Goal: Obtain resource: Obtain resource

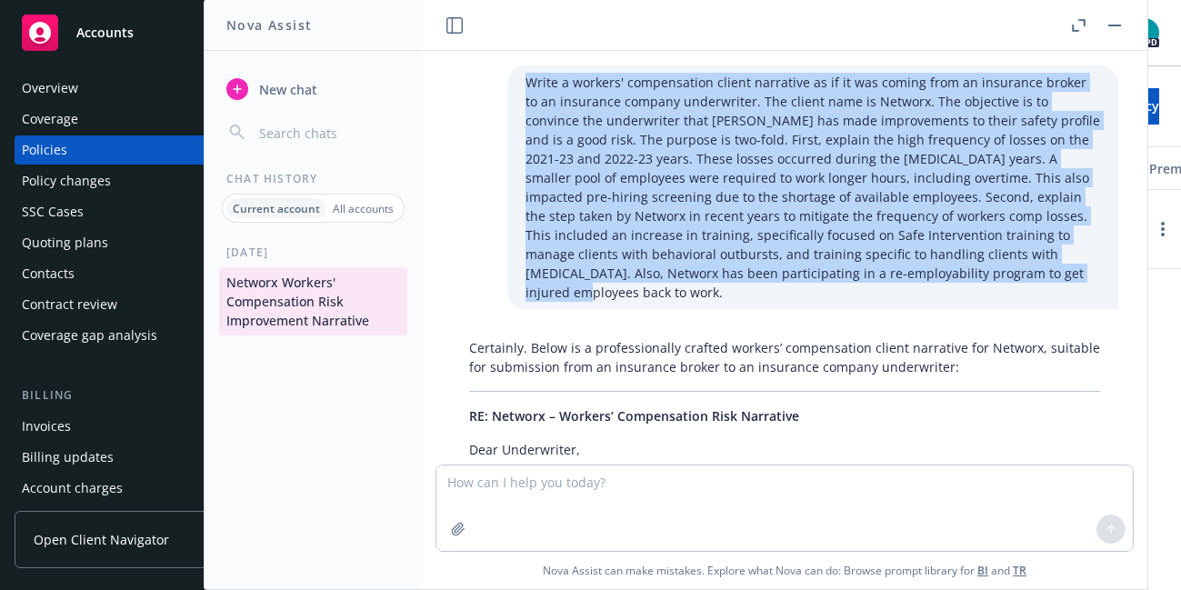
click at [658, 148] on p "Write a workers' compensation client narrative as if it was coming from an insu…" at bounding box center [812, 187] width 574 height 229
drag, startPoint x: 527, startPoint y: 82, endPoint x: 900, endPoint y: 281, distance: 422.5
click at [900, 281] on p "Write a workers' compensation client narrative as if it was coming from an insu…" at bounding box center [812, 187] width 574 height 229
copy p "Write a workers' compensation client narrative as if it was coming from an insu…"
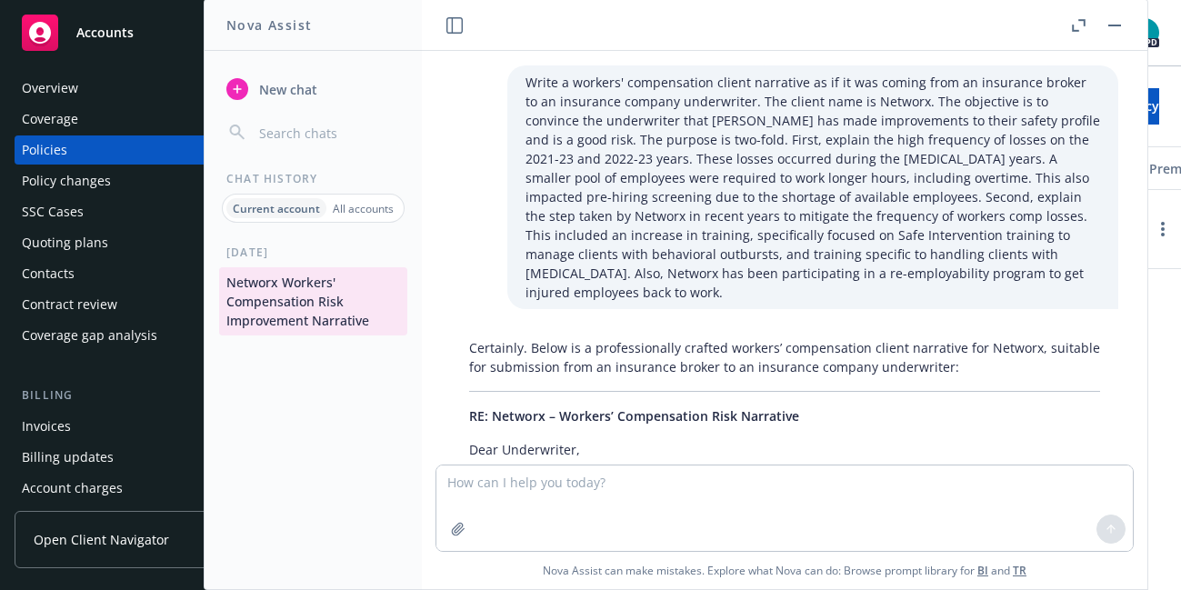
click at [334, 382] on div "[DATE] Networx Workers' Compensation Risk Improvement Narrative" at bounding box center [313, 417] width 217 height 345
copy p "two"
click at [599, 199] on p "Write a workers' compensation client narrative as if it was coming from an insu…" at bounding box center [812, 187] width 574 height 229
click at [505, 71] on div "Write a workers' compensation client narrative as if it was coming from an insu…" at bounding box center [784, 187] width 696 height 244
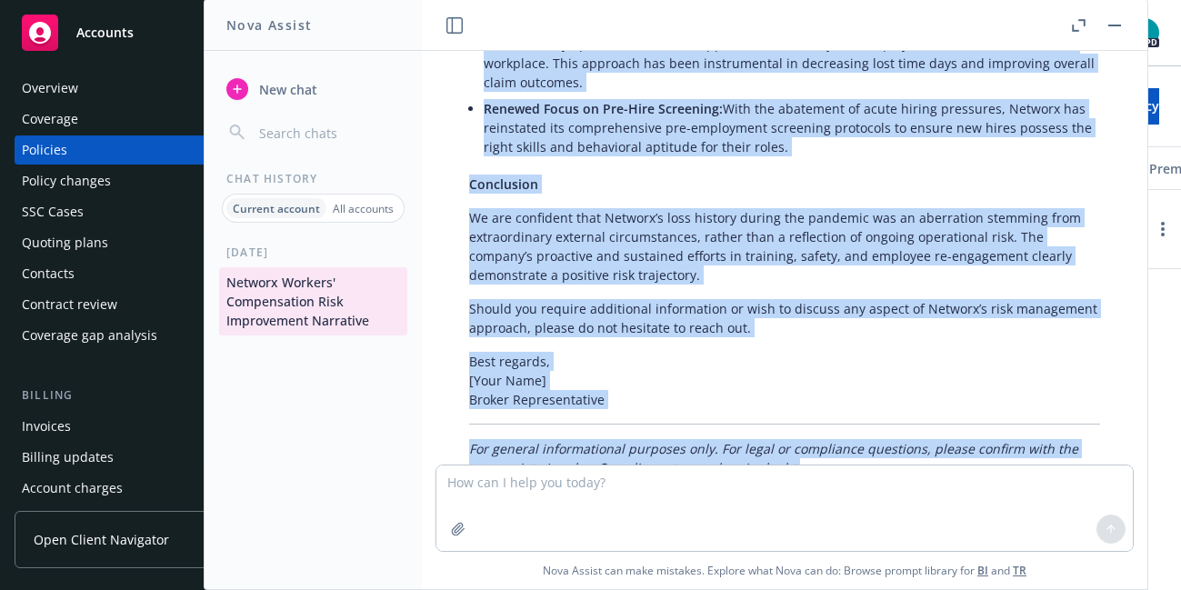
scroll to position [1103, 0]
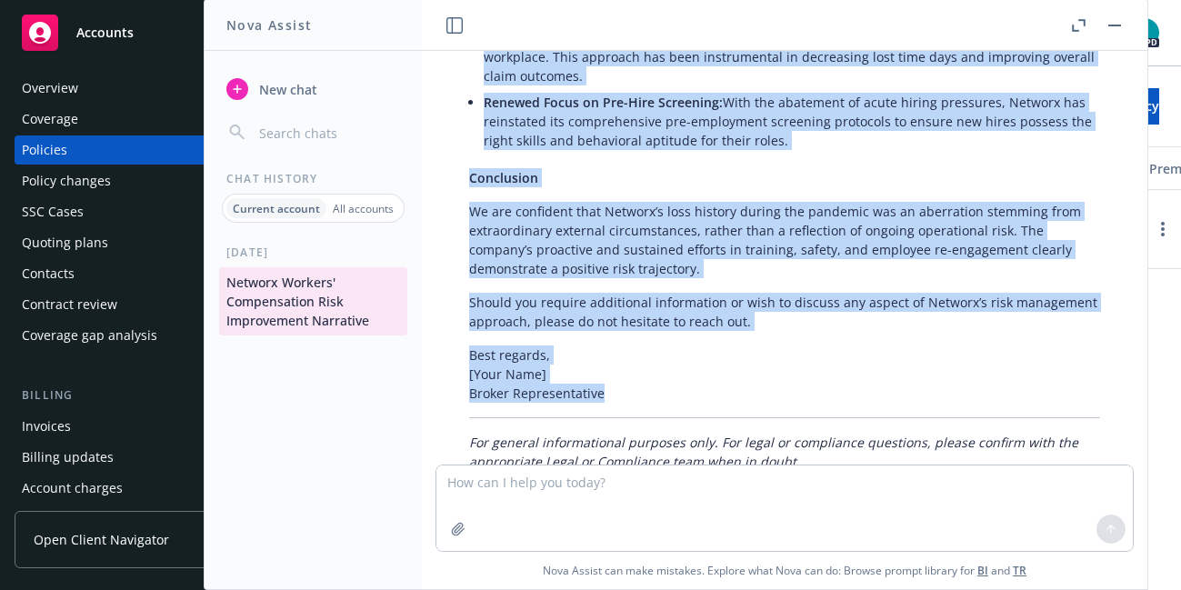
drag, startPoint x: 492, startPoint y: 69, endPoint x: 769, endPoint y: 350, distance: 394.7
click at [769, 349] on div "Write a workers' compensation client narrative as if it was coming from an insu…" at bounding box center [784, 258] width 725 height 414
copy div "Write a workers' compensation client narrative as if it was coming from an insu…"
